Goal: Task Accomplishment & Management: Complete application form

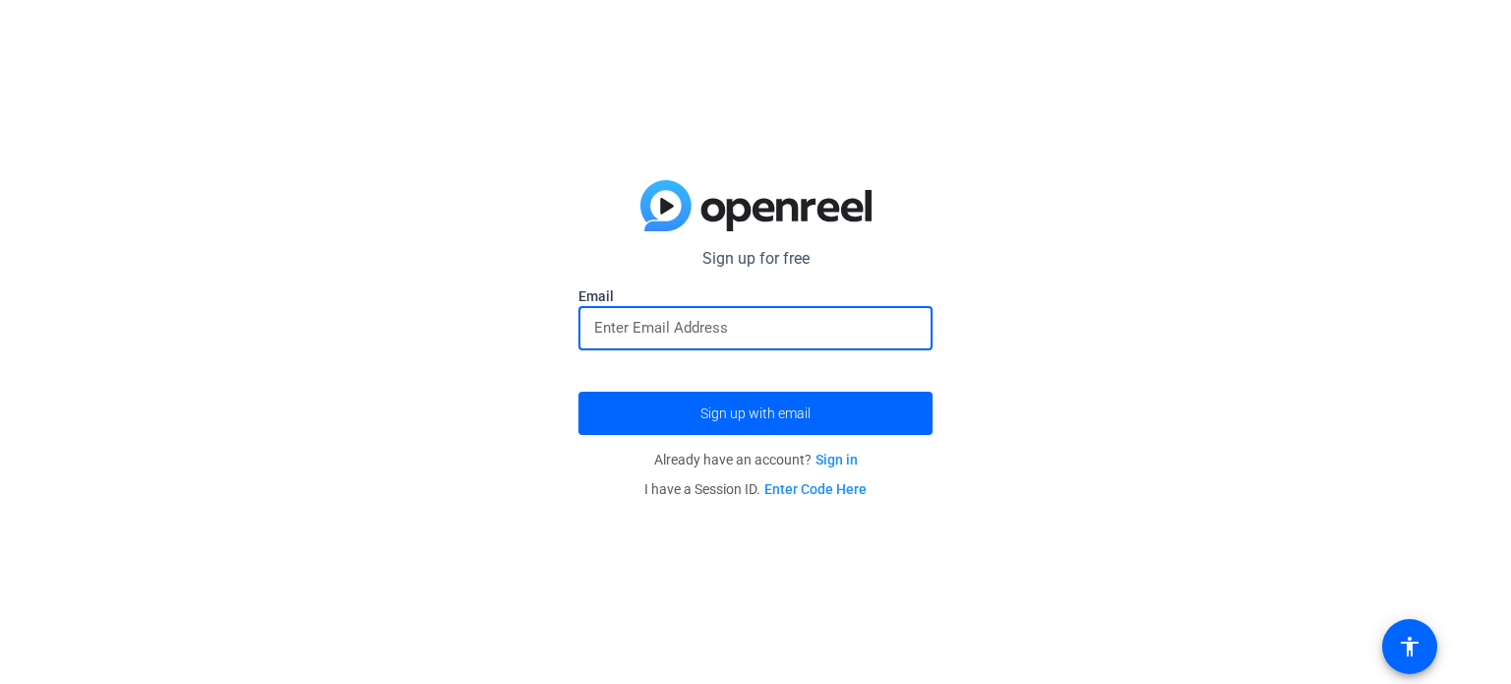
paste input "[EMAIL_ADDRESS][DOMAIN_NAME]"
type input "[EMAIL_ADDRESS][DOMAIN_NAME]"
click at [678, 407] on span "submit" at bounding box center [756, 413] width 354 height 47
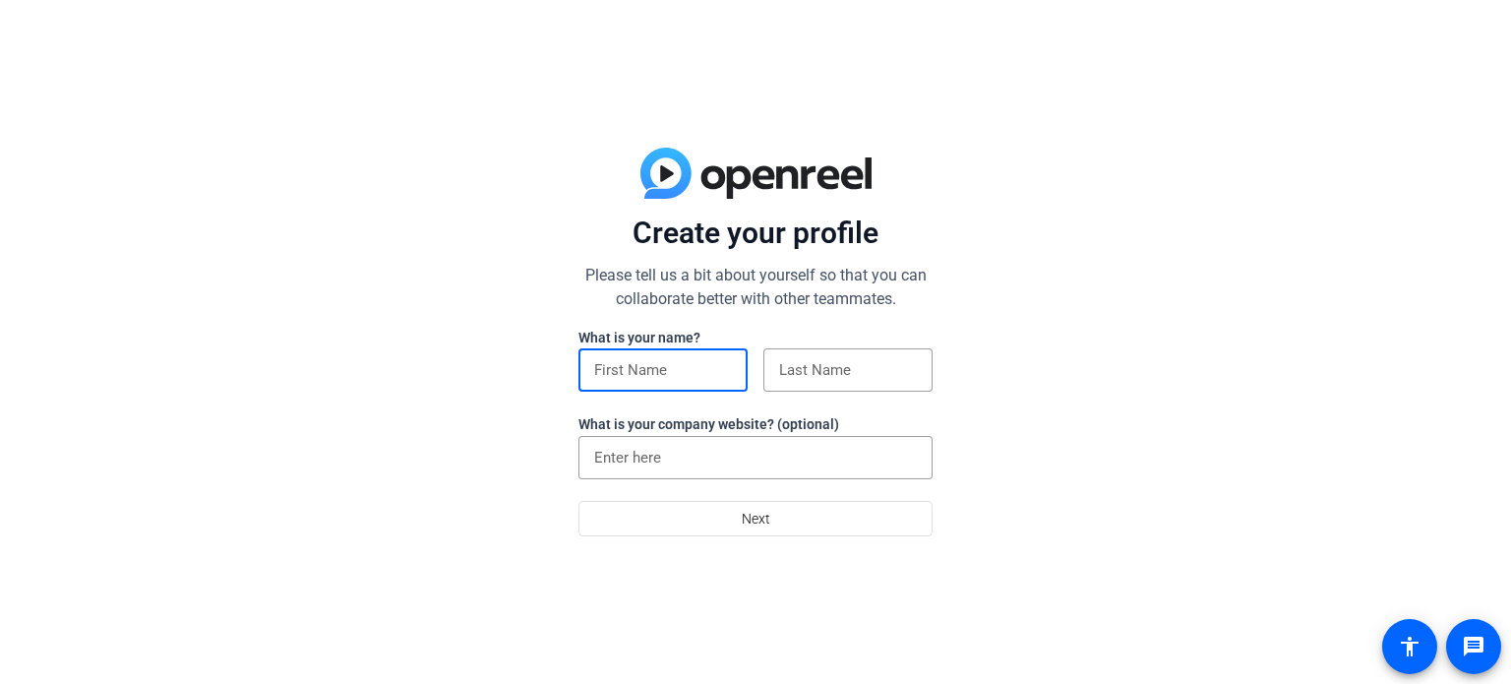
click at [693, 375] on input at bounding box center [663, 370] width 138 height 24
type input "س"
type input "sam"
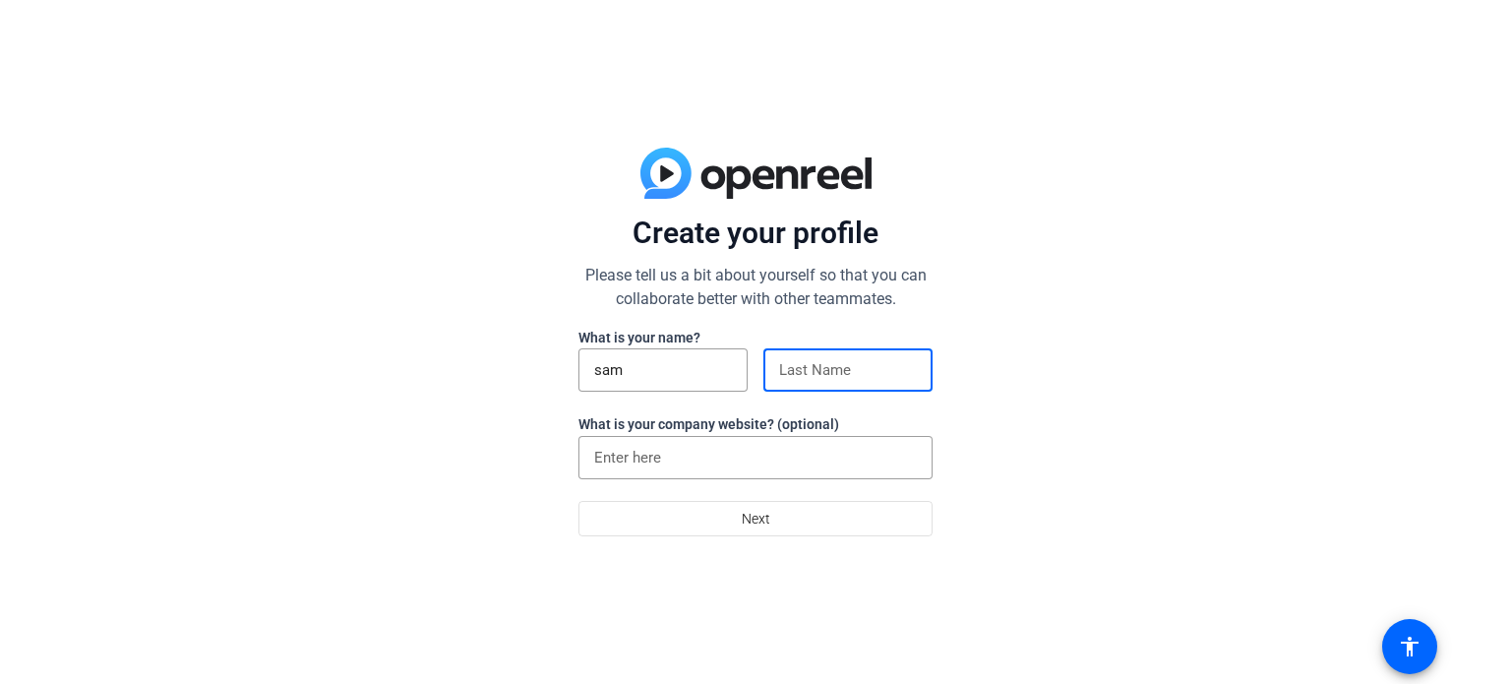
click at [823, 379] on input at bounding box center [848, 370] width 138 height 24
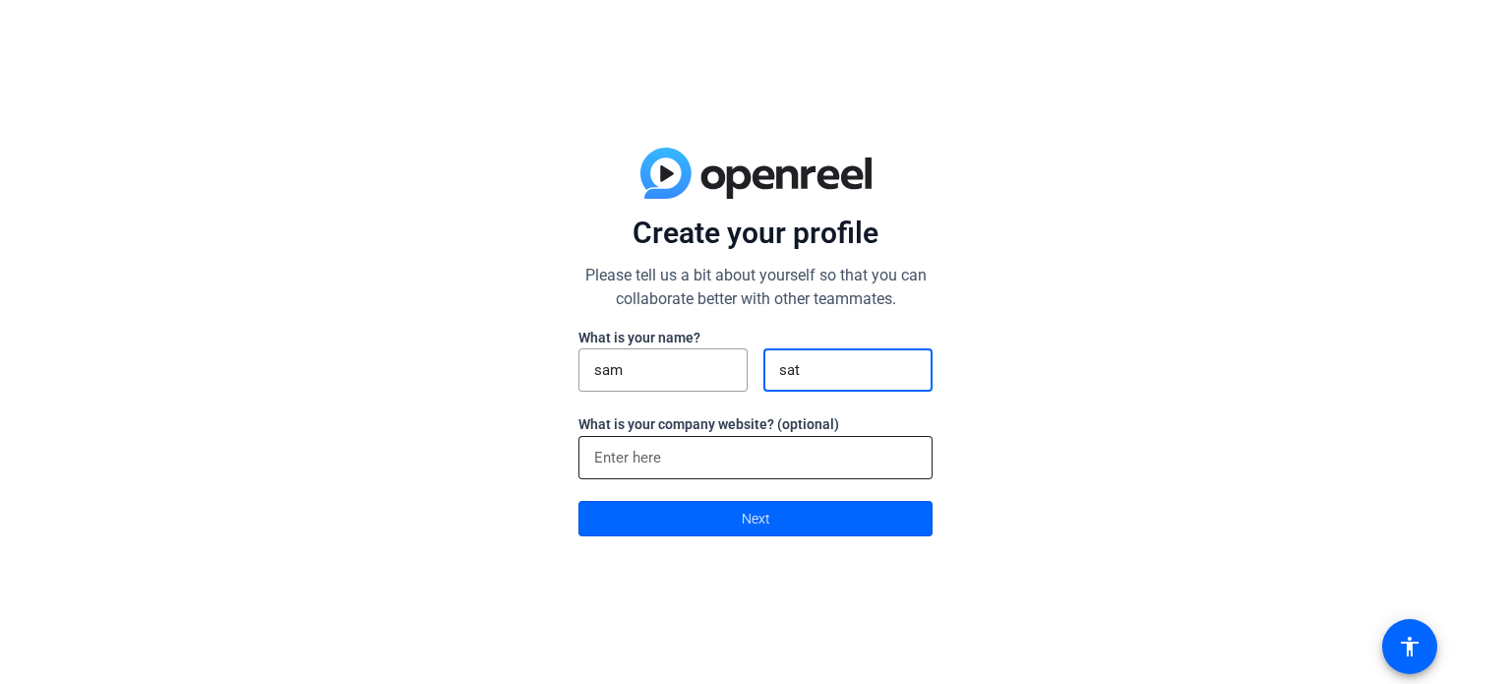
type input "sat"
click at [720, 439] on div at bounding box center [755, 457] width 323 height 43
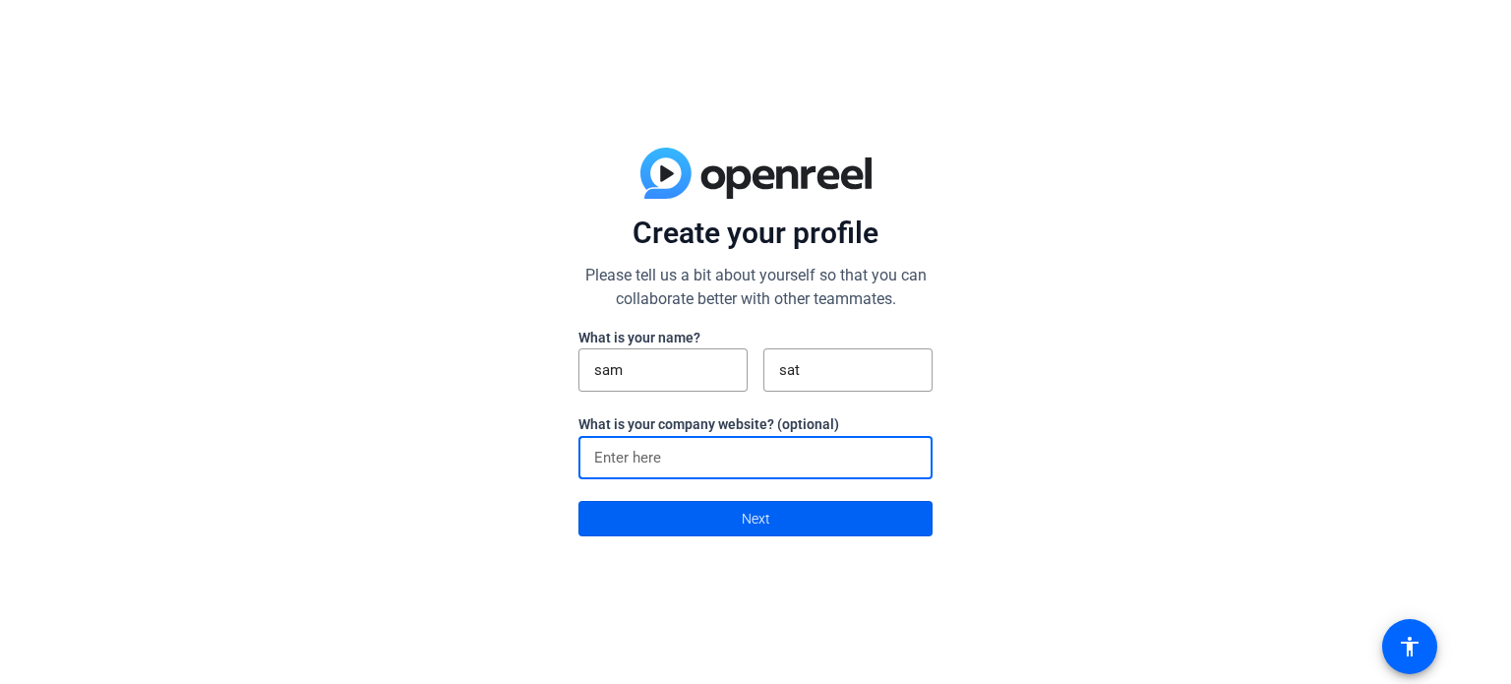
click at [778, 529] on span at bounding box center [756, 518] width 352 height 47
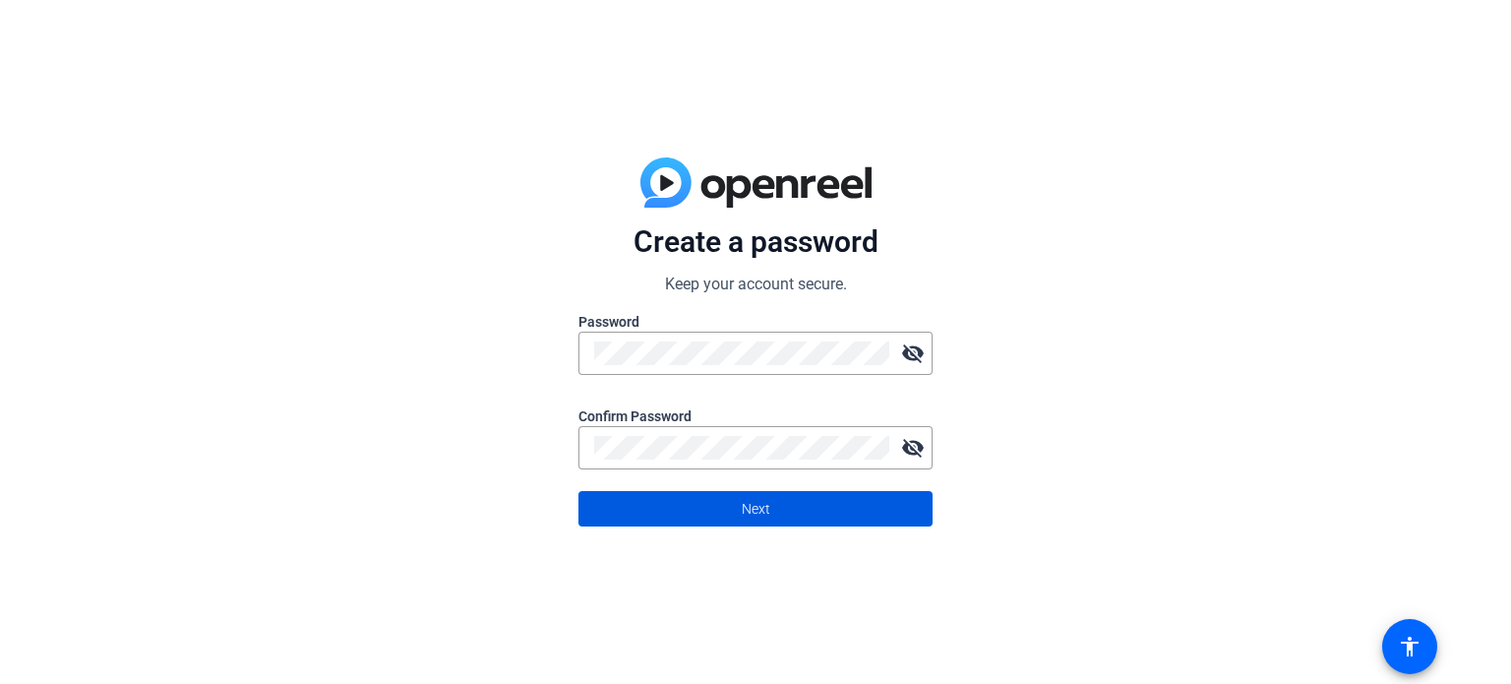
click at [797, 514] on span at bounding box center [756, 508] width 352 height 47
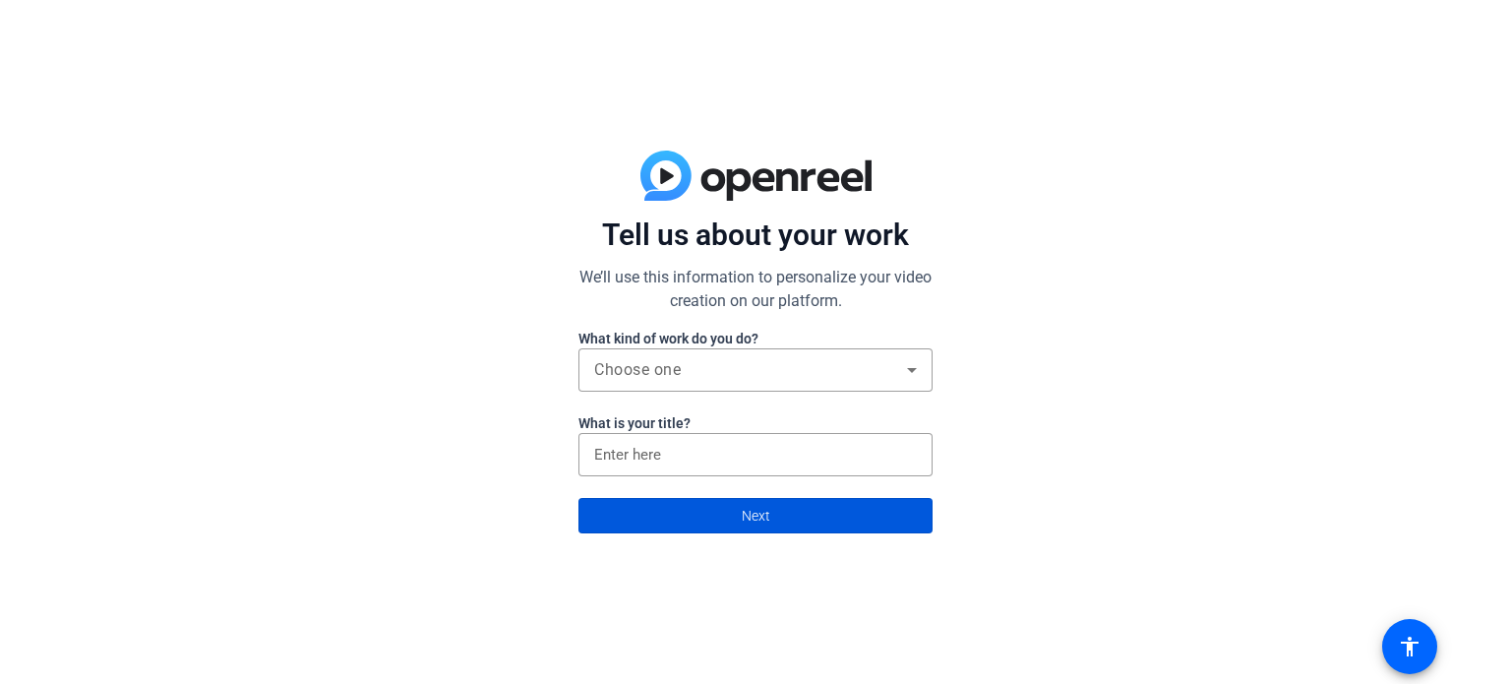
click at [736, 515] on span at bounding box center [756, 515] width 352 height 47
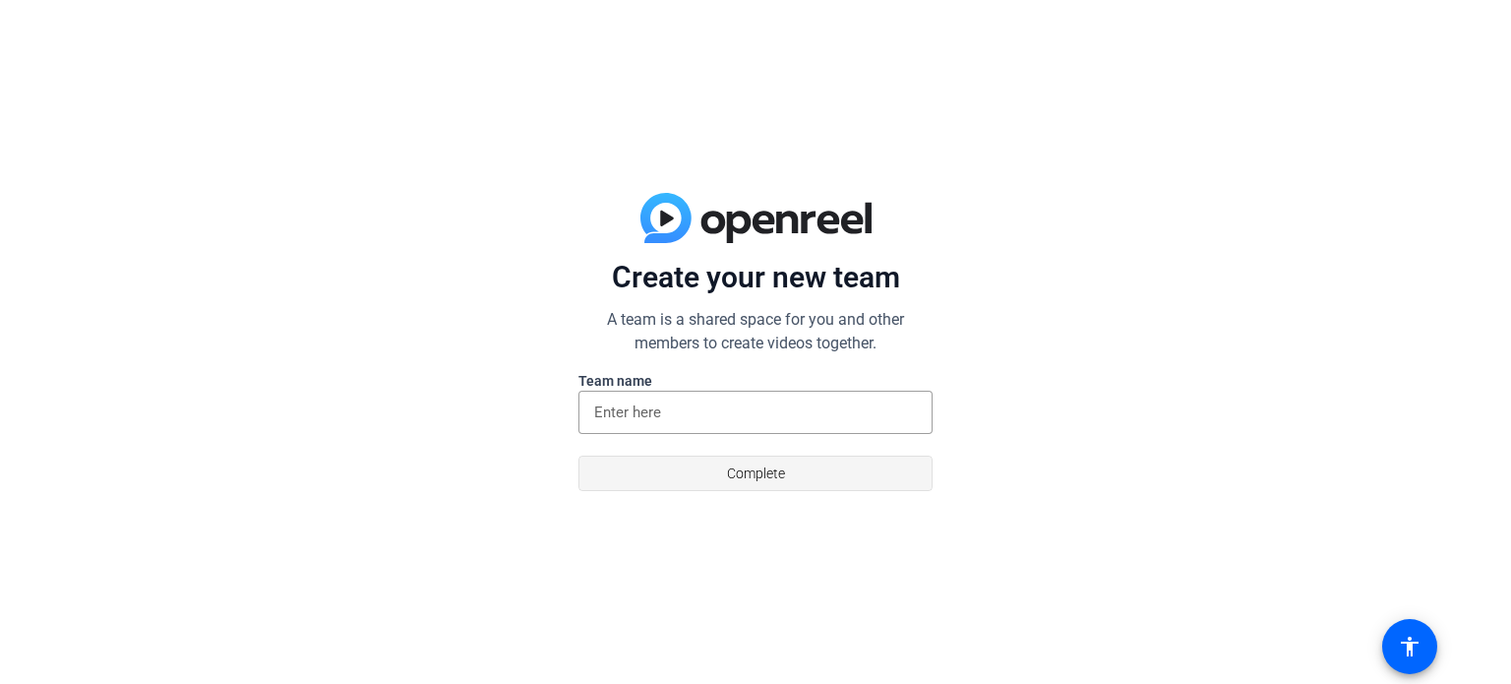
click at [780, 480] on span "Complete" at bounding box center [756, 473] width 58 height 37
click at [836, 437] on mat-error "Name is required" at bounding box center [755, 445] width 323 height 22
click at [795, 420] on input at bounding box center [755, 412] width 323 height 24
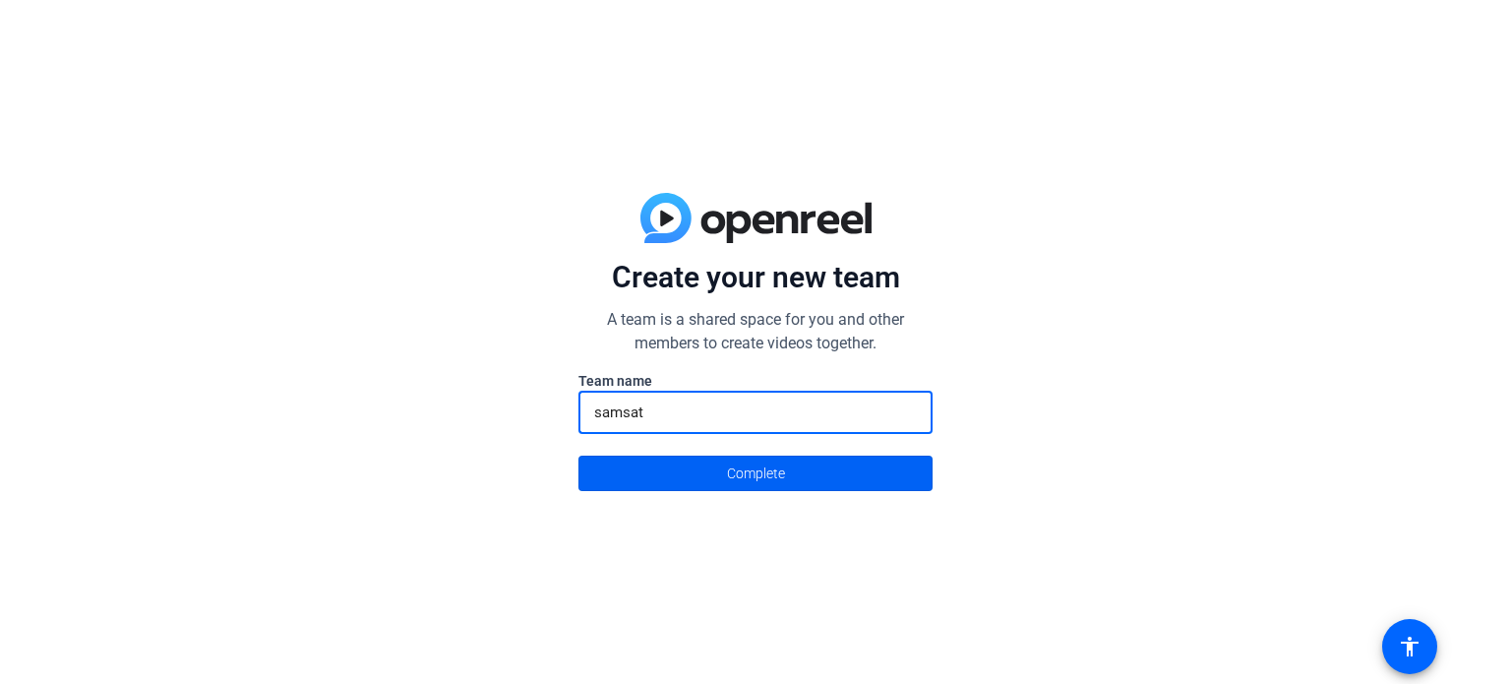
type input "samsat"
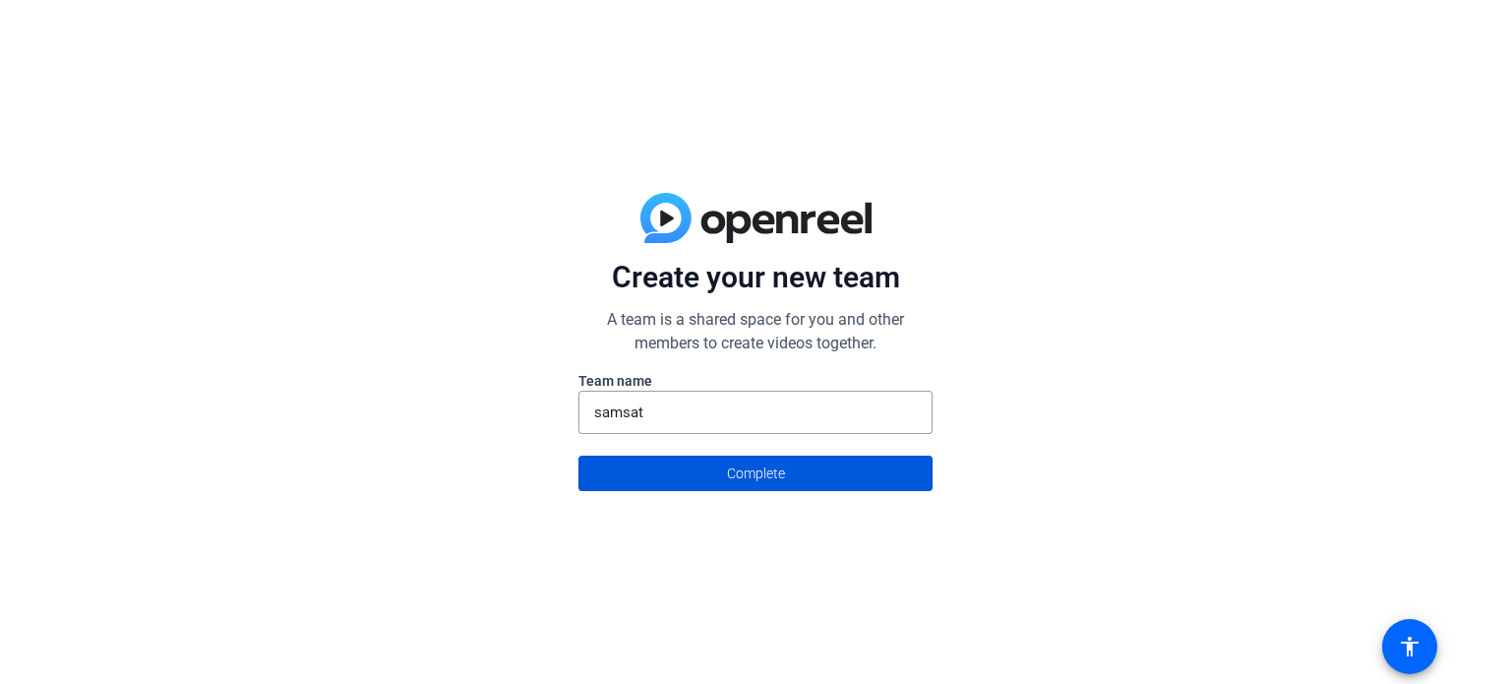
click at [764, 490] on span "Complete" at bounding box center [756, 473] width 58 height 37
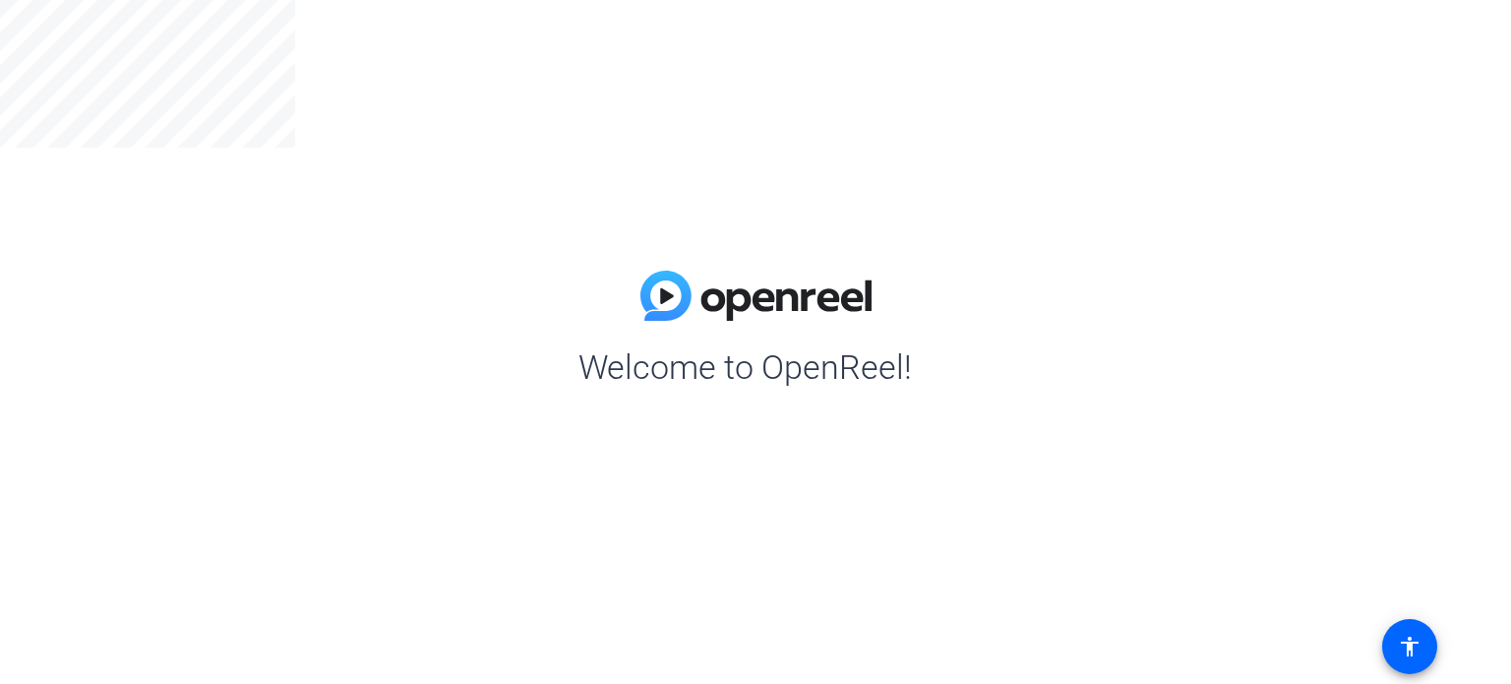
click at [591, 226] on div "Welcome to OpenReel!" at bounding box center [755, 342] width 1511 height 684
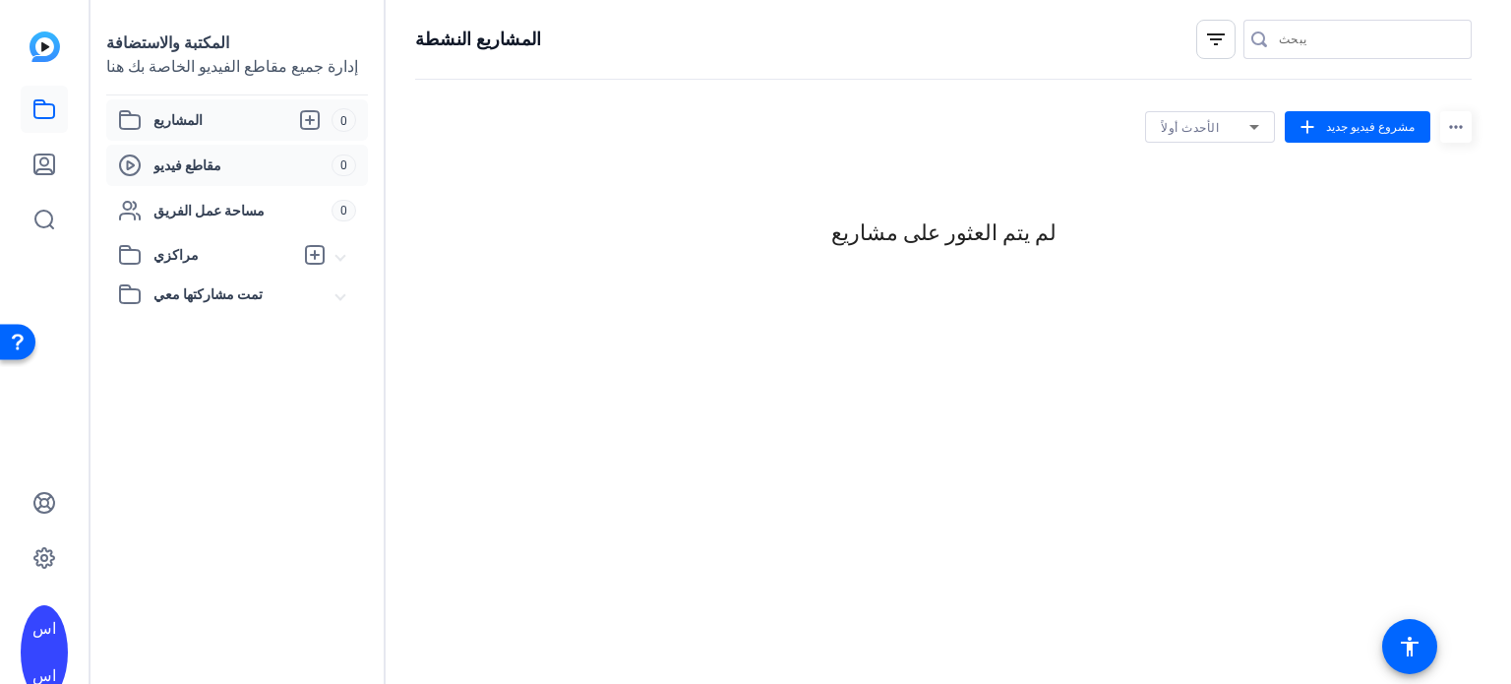
click at [212, 156] on span "مقاطع فيديو" at bounding box center [242, 165] width 178 height 20
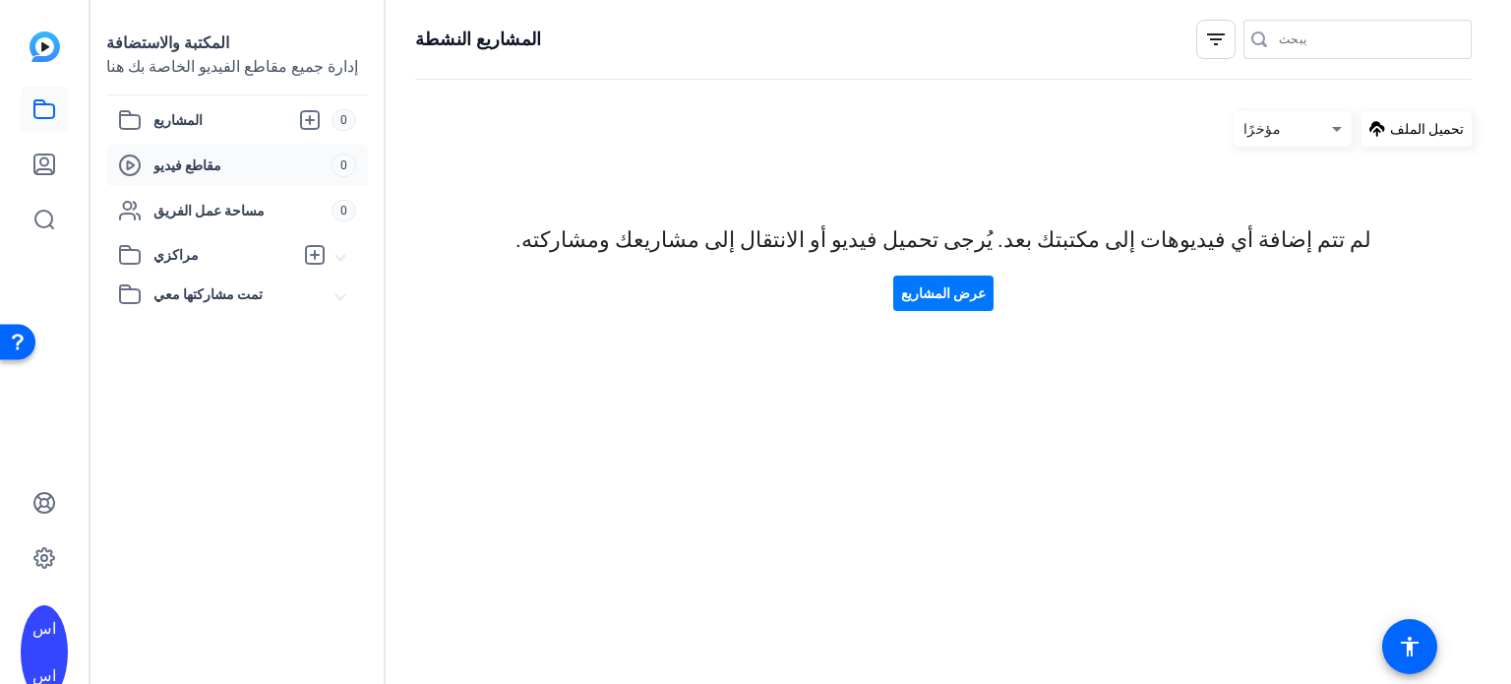
click at [59, 50] on img at bounding box center [45, 46] width 31 height 31
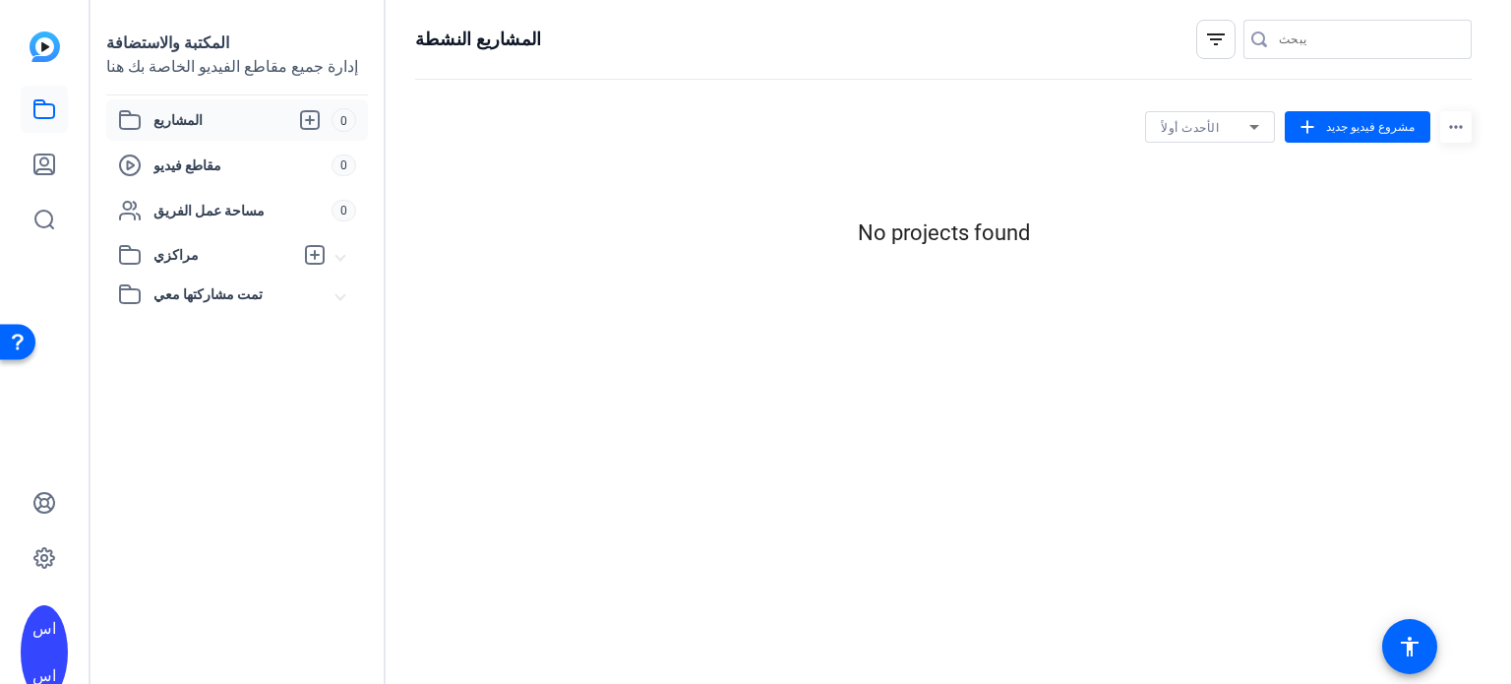
click at [1298, 132] on div "الأحدث أولاً add مشروع فيديو جديد more_horiz" at bounding box center [1308, 126] width 327 height 31
click at [1351, 125] on font "مشروع فيديو جديد" at bounding box center [1370, 127] width 89 height 14
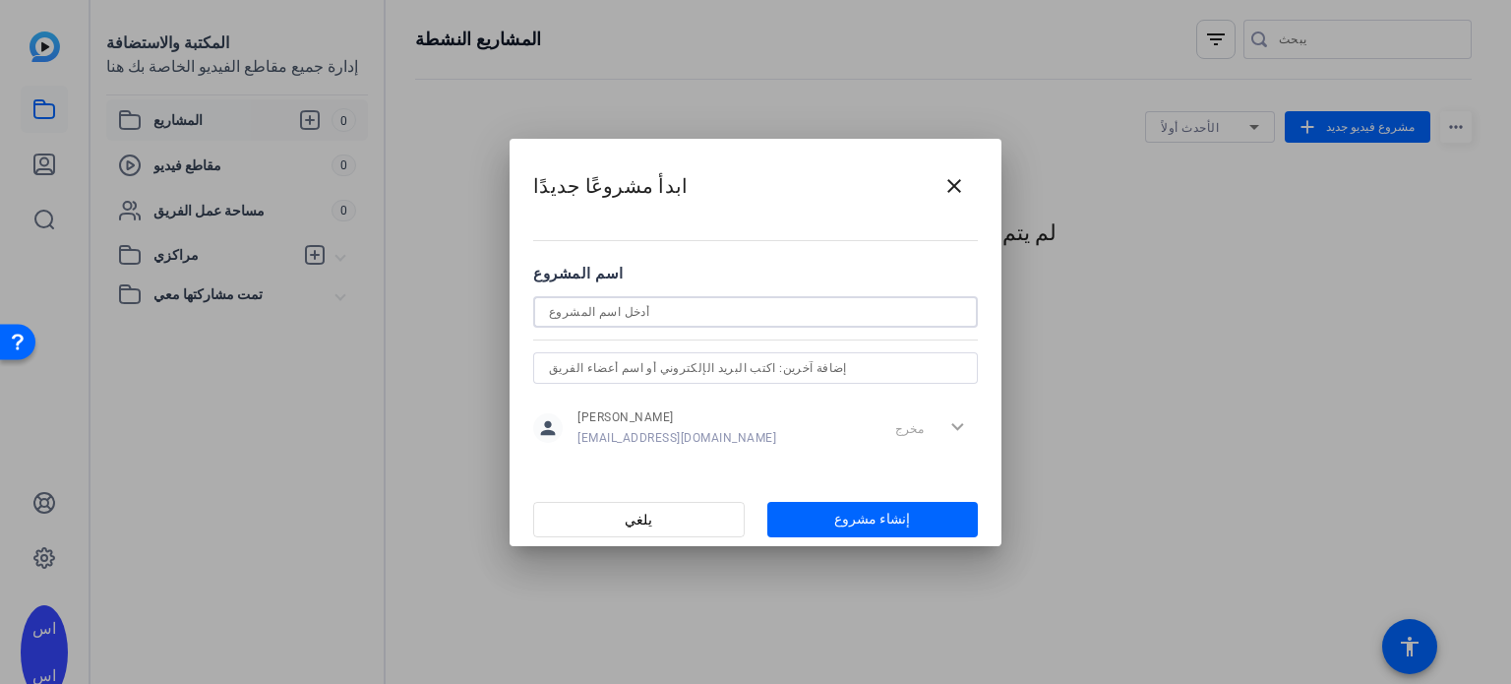
click at [661, 302] on input at bounding box center [755, 312] width 413 height 24
type input "1"
click at [848, 525] on font "إنشاء مشروع" at bounding box center [872, 519] width 76 height 16
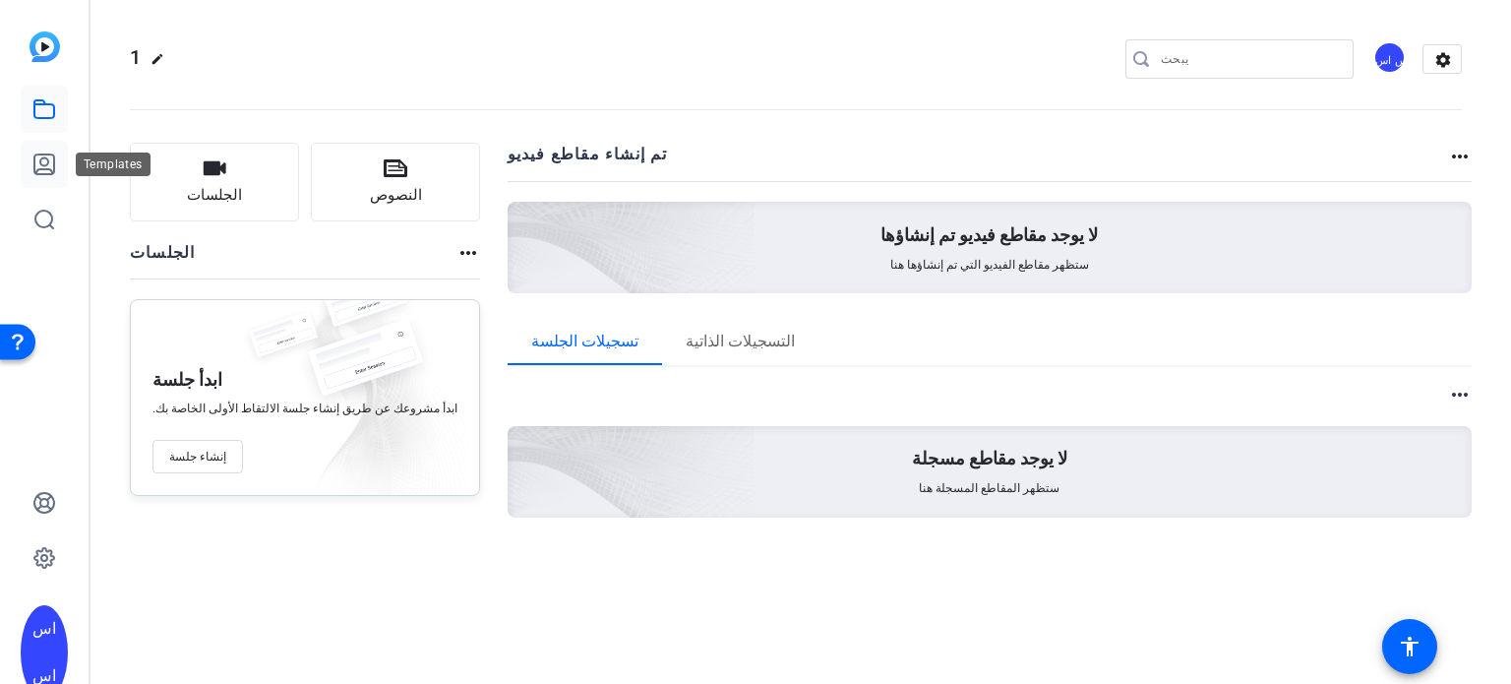
click at [32, 168] on icon at bounding box center [44, 165] width 24 height 24
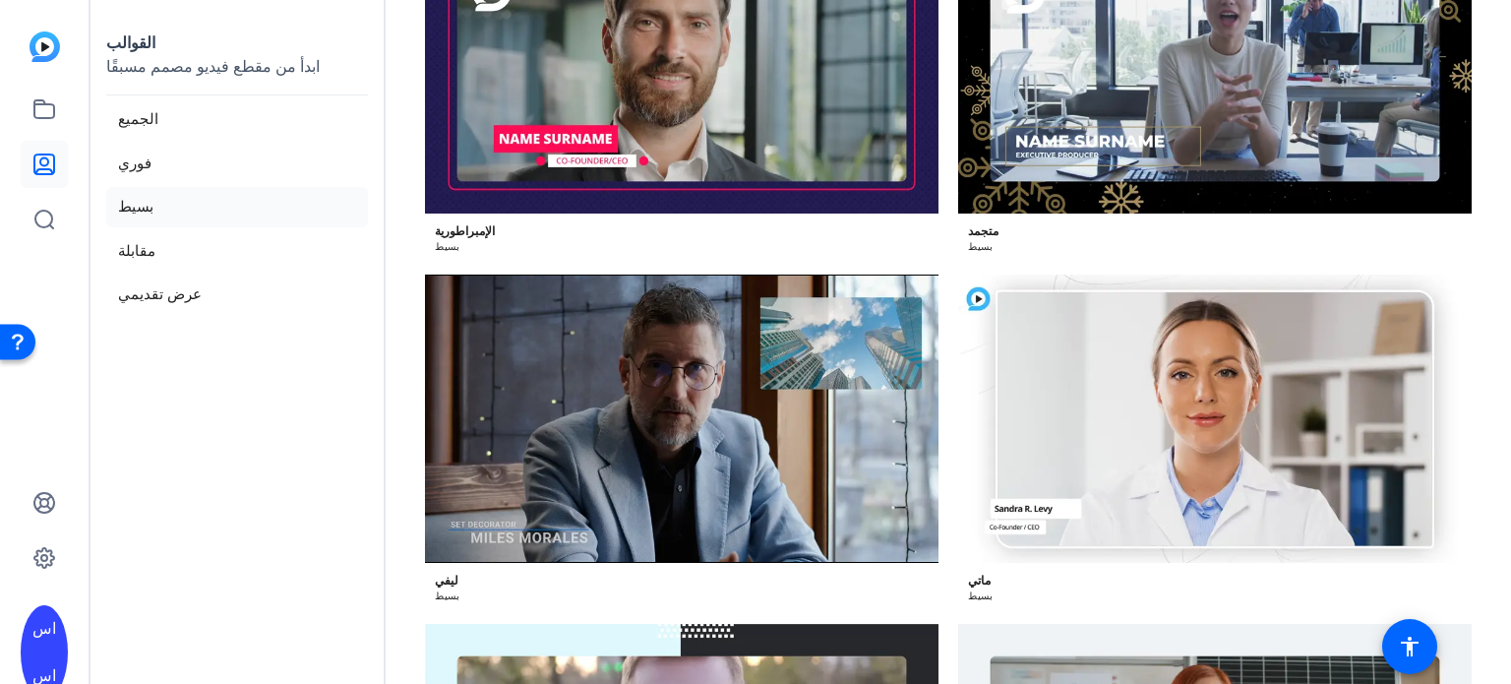
scroll to position [1988, 0]
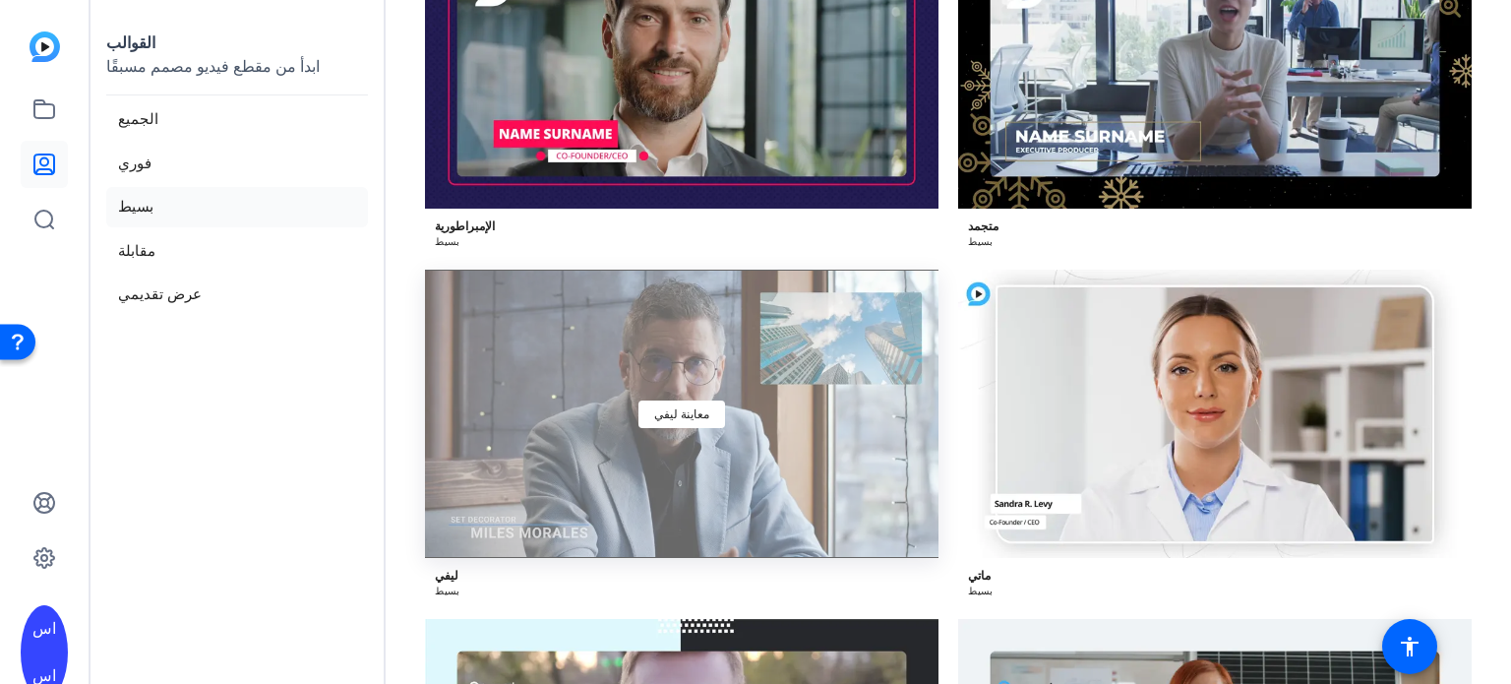
click at [794, 420] on div "معاينة ليفي" at bounding box center [682, 414] width 514 height 289
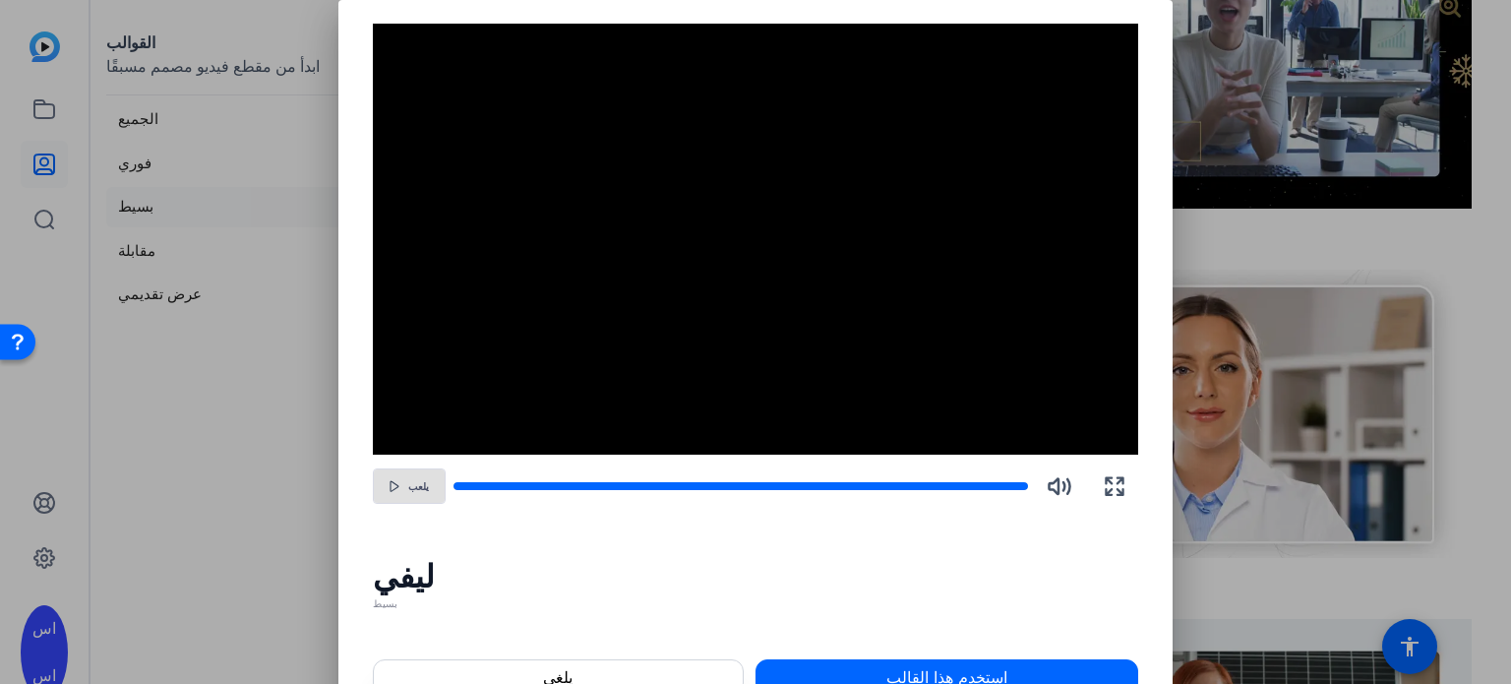
click at [423, 481] on font "يلعب" at bounding box center [418, 486] width 21 height 11
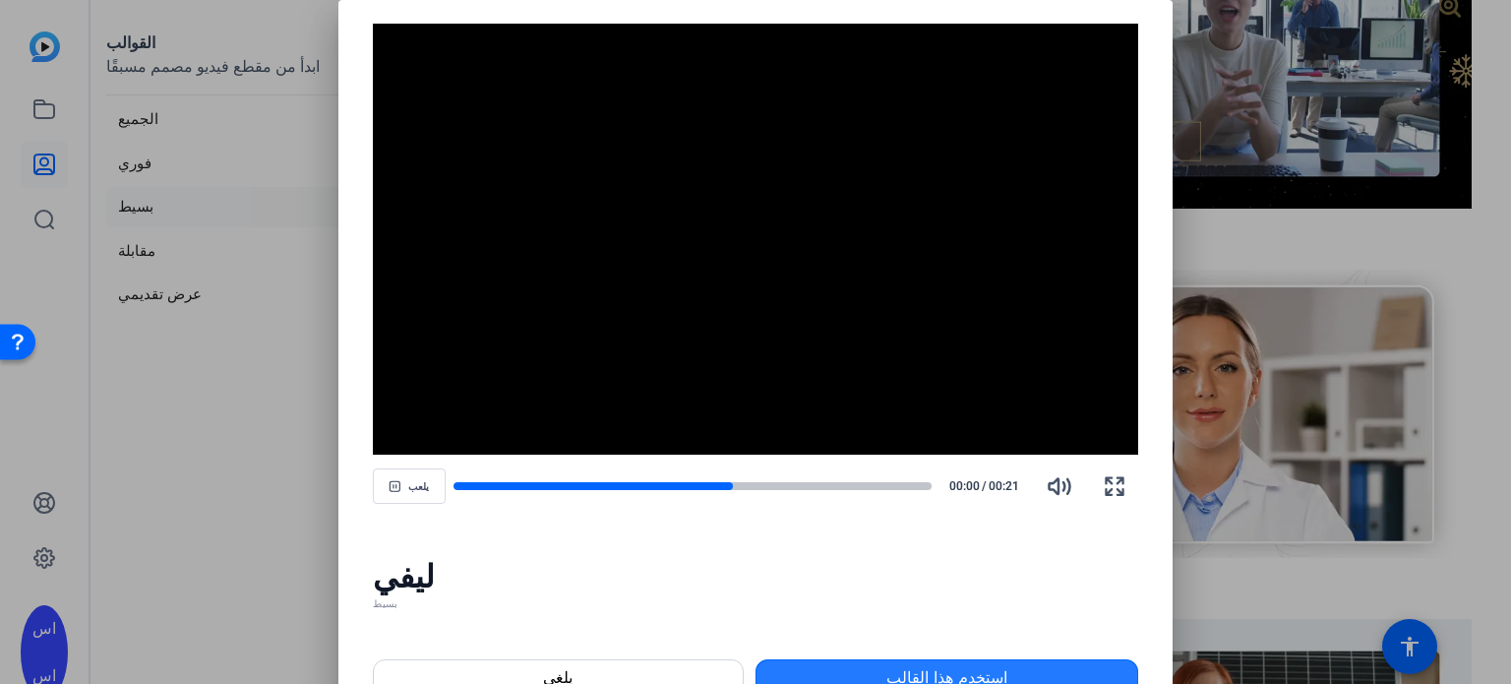
click at [902, 669] on font "استخدم هذا القالب" at bounding box center [947, 677] width 121 height 20
